Goal: Information Seeking & Learning: Learn about a topic

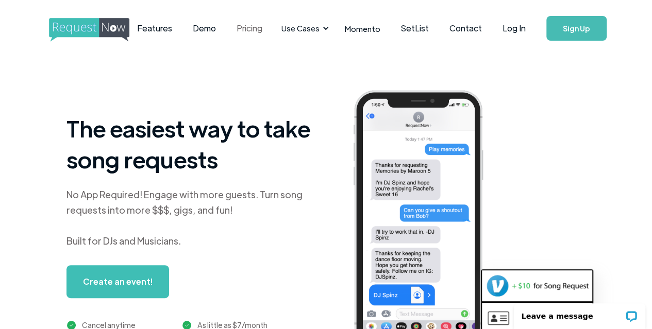
click at [273, 32] on link "Pricing" at bounding box center [249, 28] width 46 height 32
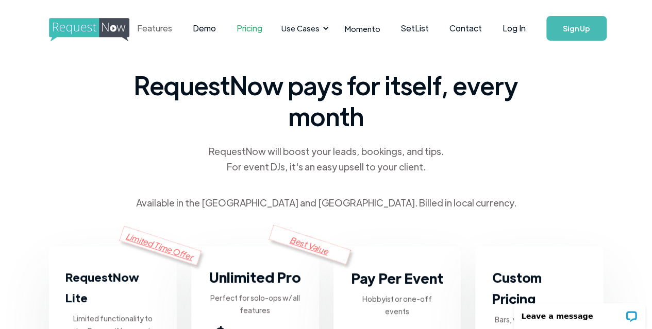
click at [177, 27] on link "Features" at bounding box center [155, 28] width 56 height 32
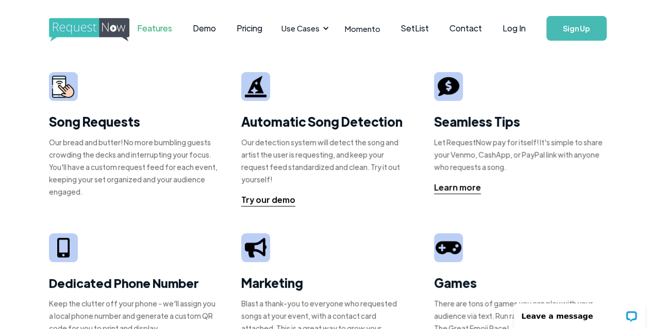
scroll to position [52, 0]
